Goal: Find specific page/section: Find specific page/section

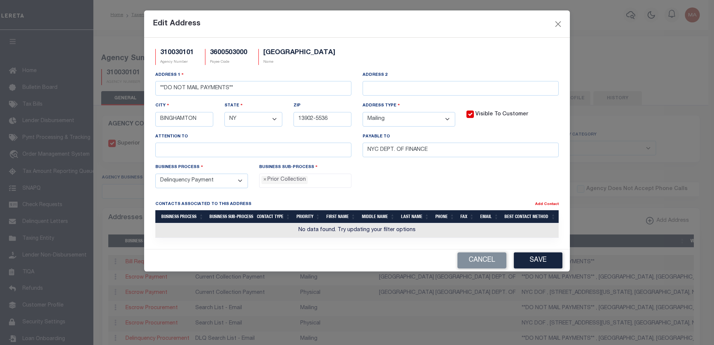
select select
select select "NY"
select select "1"
select select "5"
select select "27"
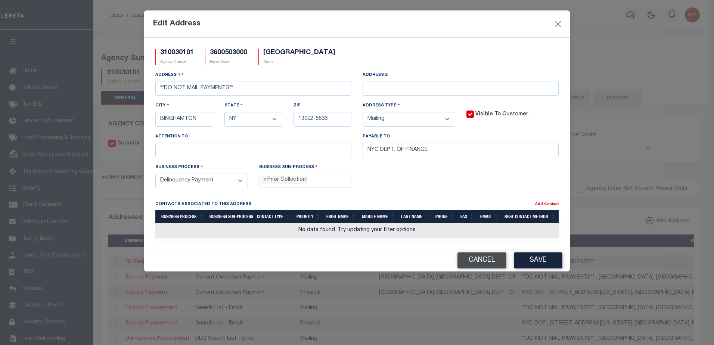
click at [474, 265] on button "Cancel" at bounding box center [481, 260] width 49 height 16
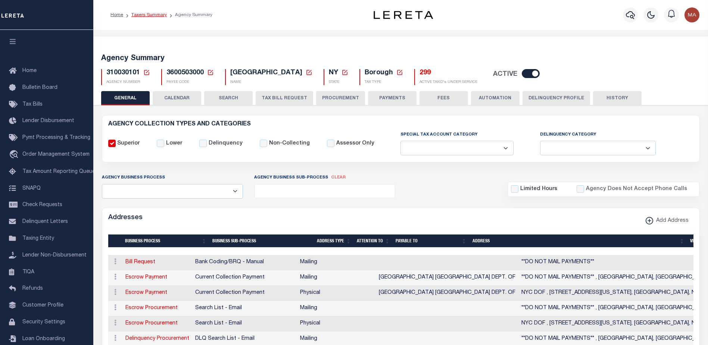
click at [143, 14] on link "Taxers Summary" at bounding box center [148, 15] width 35 height 4
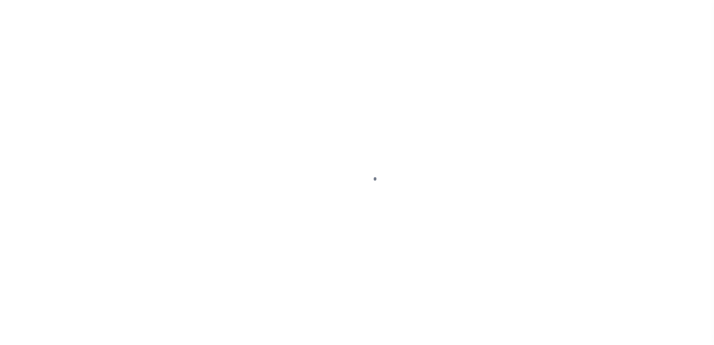
select select
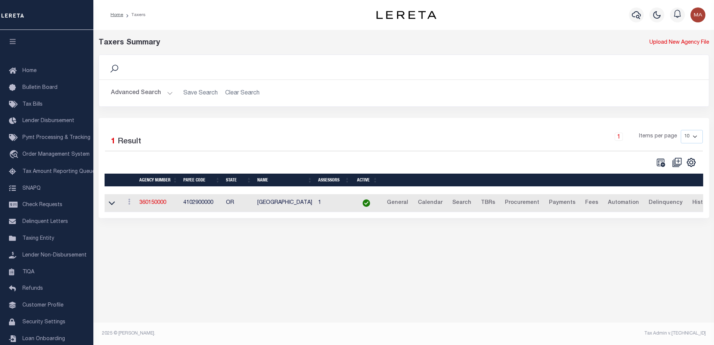
click at [146, 94] on button "Advanced Search" at bounding box center [142, 93] width 62 height 15
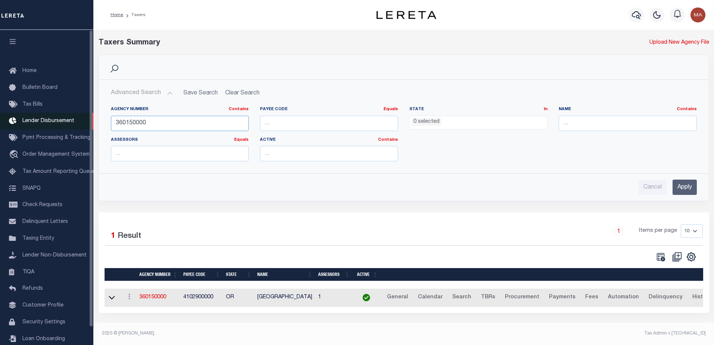
drag, startPoint x: 205, startPoint y: 125, endPoint x: 50, endPoint y: 115, distance: 154.5
click at [50, 115] on div "Home Taxers Profile" at bounding box center [357, 170] width 714 height 340
type input "60030234"
click at [683, 188] on input "Apply" at bounding box center [684, 187] width 24 height 15
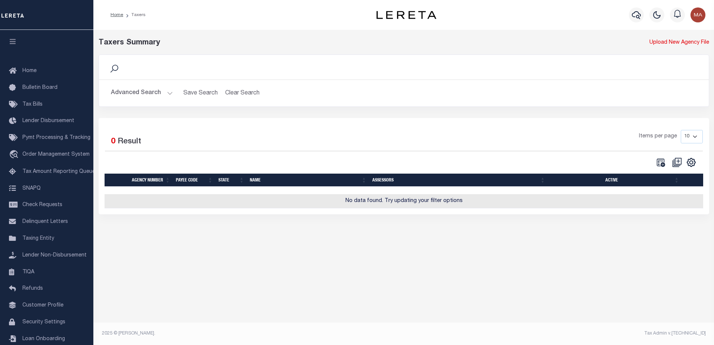
click at [147, 95] on button "Advanced Search" at bounding box center [142, 93] width 62 height 15
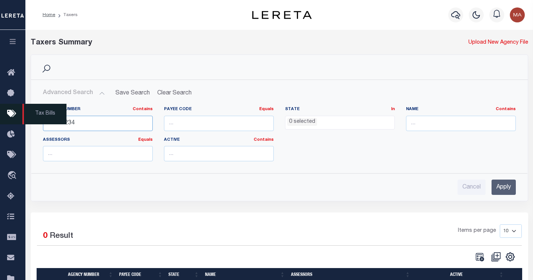
drag, startPoint x: 105, startPoint y: 124, endPoint x: 22, endPoint y: 124, distance: 82.1
click at [22, 124] on div "Home Taxers Profile" at bounding box center [266, 162] width 533 height 324
click at [188, 126] on input "number" at bounding box center [219, 123] width 110 height 15
paste input "60030234"
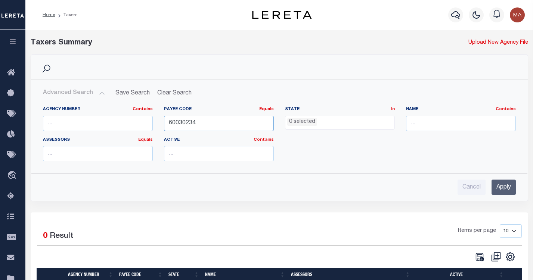
type input "60030234"
click at [502, 184] on input "Apply" at bounding box center [503, 187] width 24 height 15
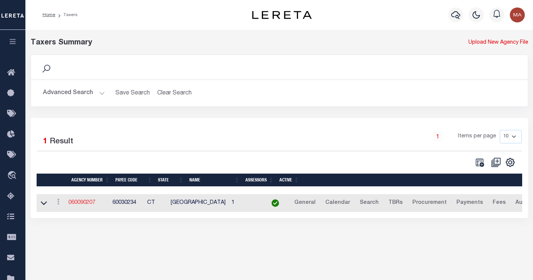
click at [82, 204] on link "060090207" at bounding box center [81, 202] width 27 height 5
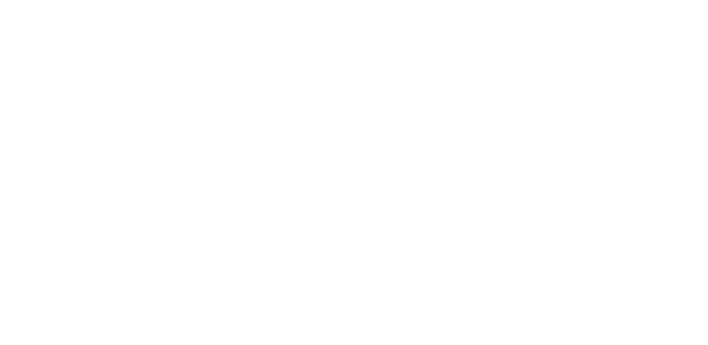
select select
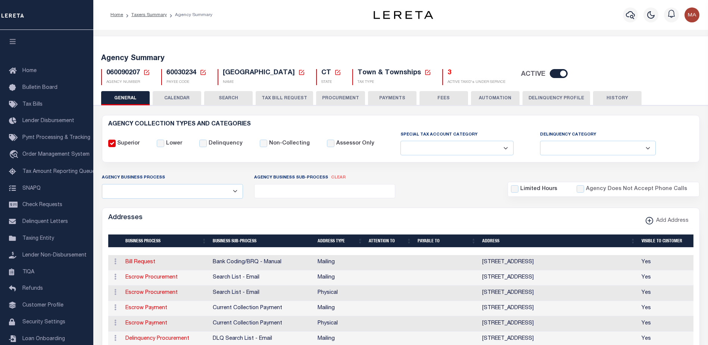
scroll to position [75, 0]
